Goal: Task Accomplishment & Management: Manage account settings

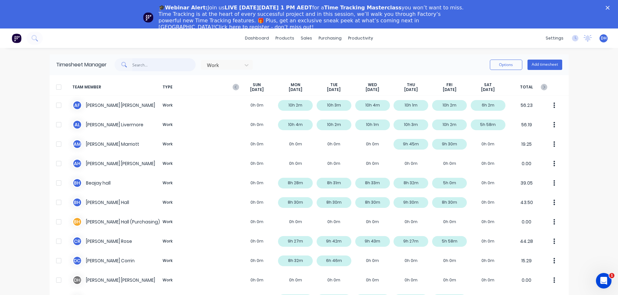
click at [172, 68] on input "text" at bounding box center [163, 64] width 63 height 13
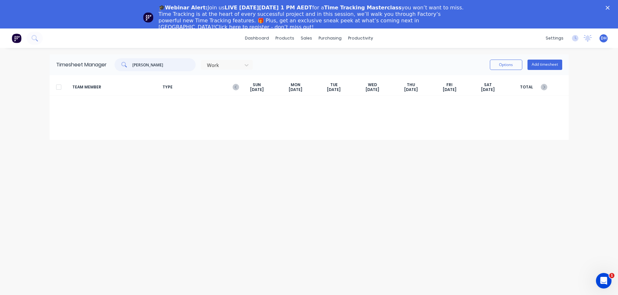
drag, startPoint x: 172, startPoint y: 68, endPoint x: 32, endPoint y: 67, distance: 139.7
click at [32, 67] on div "dashboard products sales purchasing productivity dashboard products Product Cat…" at bounding box center [309, 176] width 618 height 295
type input "[PERSON_NAME]"
click at [247, 61] on div at bounding box center [247, 65] width 12 height 10
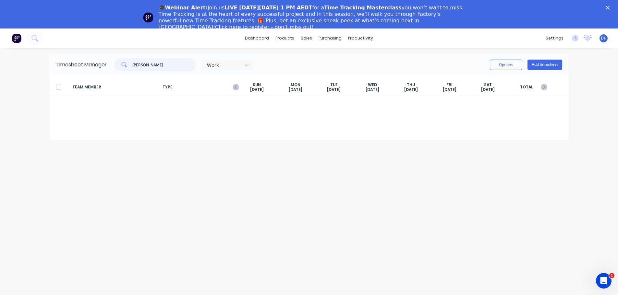
click at [179, 69] on input "[PERSON_NAME]" at bounding box center [163, 64] width 63 height 13
drag, startPoint x: 551, startPoint y: 87, endPoint x: 545, endPoint y: 87, distance: 5.5
click at [546, 87] on div "TEAM MEMBER TYPE [DATE] [DATE] [DATE] [DATE] [DATE] [DATE] [DATE] TOTAL" at bounding box center [309, 87] width 519 height 17
click at [545, 87] on icon "button" at bounding box center [543, 87] width 6 height 6
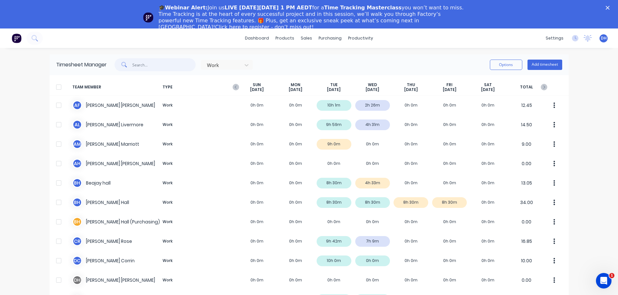
click at [165, 65] on input "text" at bounding box center [163, 64] width 63 height 13
paste input "[PERSON_NAME]"
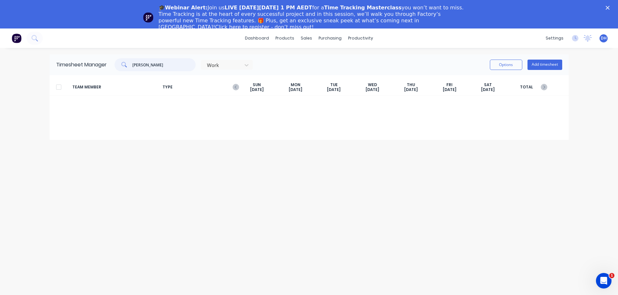
drag, startPoint x: 165, startPoint y: 65, endPoint x: 145, endPoint y: 74, distance: 21.6
click at [145, 74] on div "Timesheet Manager [PERSON_NAME] Work Options Add timesheet" at bounding box center [309, 64] width 519 height 21
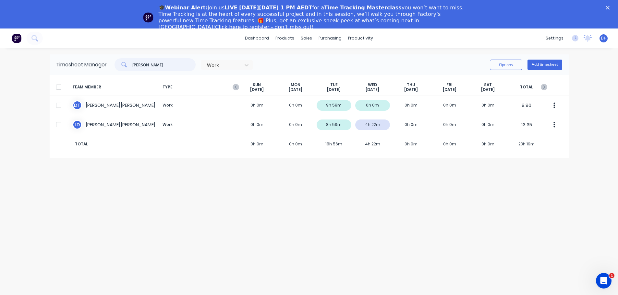
type input "[PERSON_NAME]"
click at [238, 88] on icon "button" at bounding box center [235, 87] width 6 height 6
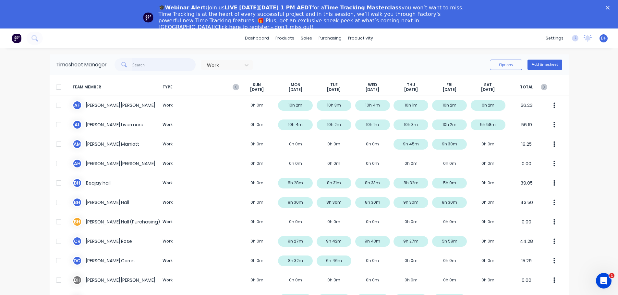
click at [136, 64] on input "text" at bounding box center [163, 64] width 63 height 13
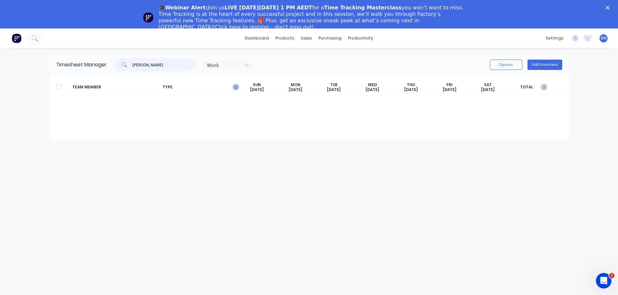
type input "[PERSON_NAME]"
click at [236, 89] on icon "button" at bounding box center [235, 87] width 6 height 6
click at [154, 64] on input "text" at bounding box center [163, 64] width 63 height 13
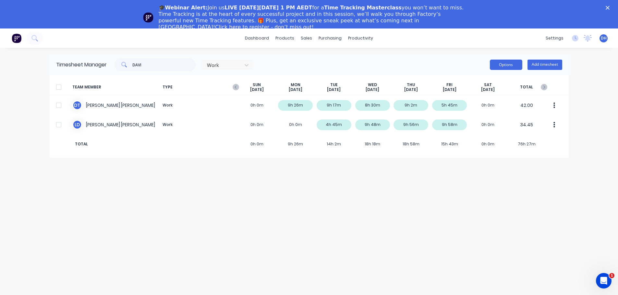
click at [505, 69] on button "Options" at bounding box center [506, 65] width 32 height 10
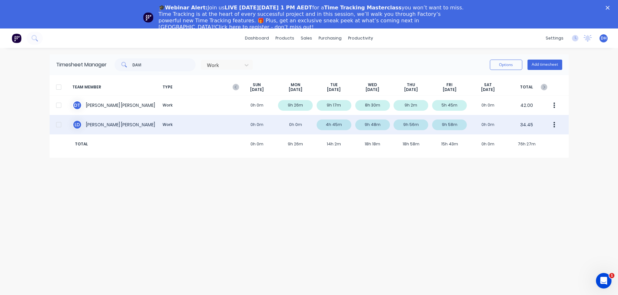
click at [60, 125] on div at bounding box center [58, 124] width 13 height 13
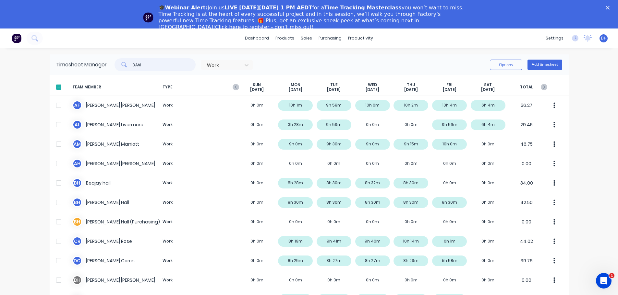
click at [163, 65] on input "DAVI" at bounding box center [163, 64] width 63 height 13
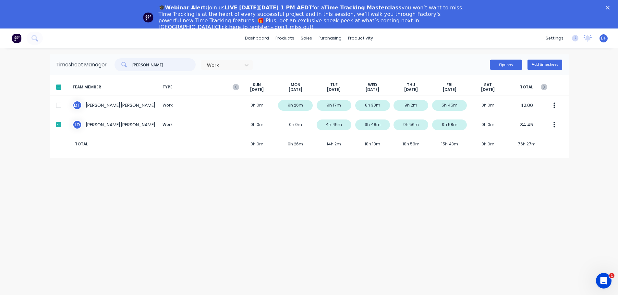
type input "[PERSON_NAME]"
click at [507, 63] on button "Options" at bounding box center [506, 65] width 32 height 10
click at [485, 106] on div "Download" at bounding box center [491, 107] width 50 height 9
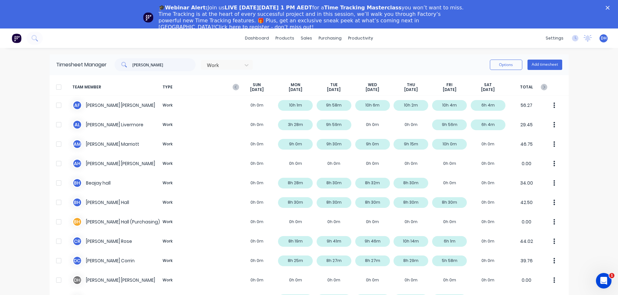
click at [418, 65] on div "[PERSON_NAME] Options Add timesheet" at bounding box center [334, 64] width 455 height 13
click at [540, 87] on icon "button" at bounding box center [543, 87] width 6 height 6
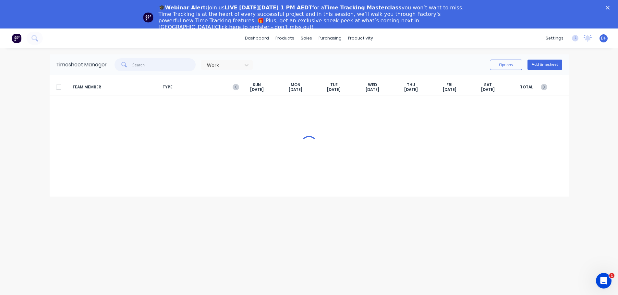
click at [155, 67] on input "text" at bounding box center [163, 64] width 63 height 13
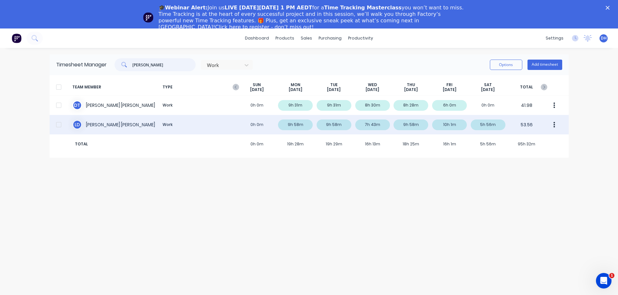
type input "[PERSON_NAME]"
click at [58, 125] on div at bounding box center [58, 124] width 13 height 13
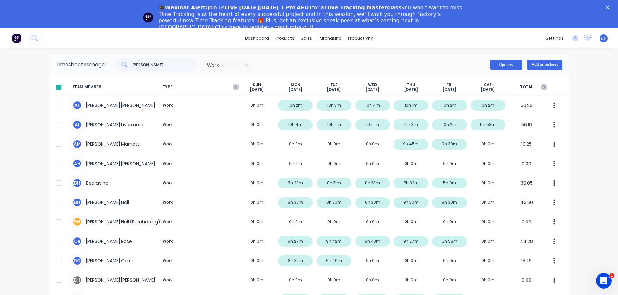
click at [508, 68] on button "Options" at bounding box center [506, 65] width 32 height 10
click at [483, 110] on div "Download" at bounding box center [491, 107] width 50 height 9
click at [232, 86] on icon "button" at bounding box center [235, 87] width 6 height 6
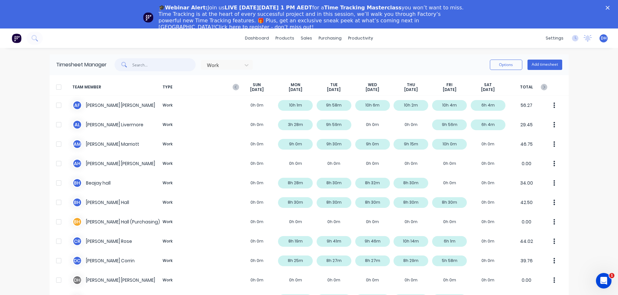
click at [137, 62] on input "text" at bounding box center [163, 64] width 63 height 13
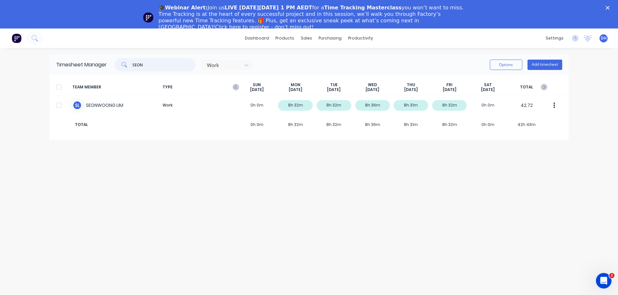
type input "SEON"
click at [544, 89] on icon "button" at bounding box center [543, 87] width 6 height 6
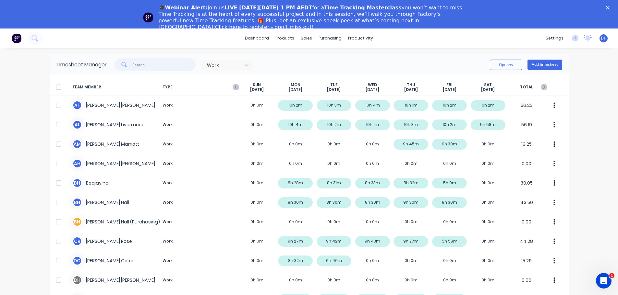
click at [142, 66] on input "text" at bounding box center [163, 64] width 63 height 13
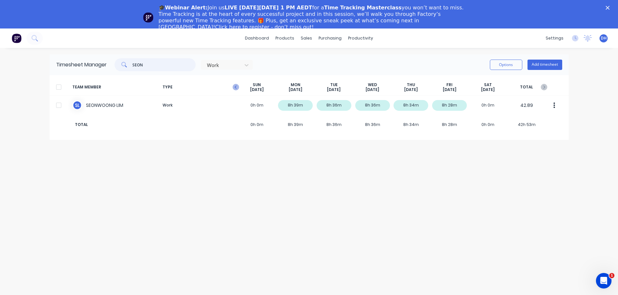
type input "SEON"
click at [238, 87] on icon "button" at bounding box center [235, 87] width 6 height 6
